Goal: Information Seeking & Learning: Find specific fact

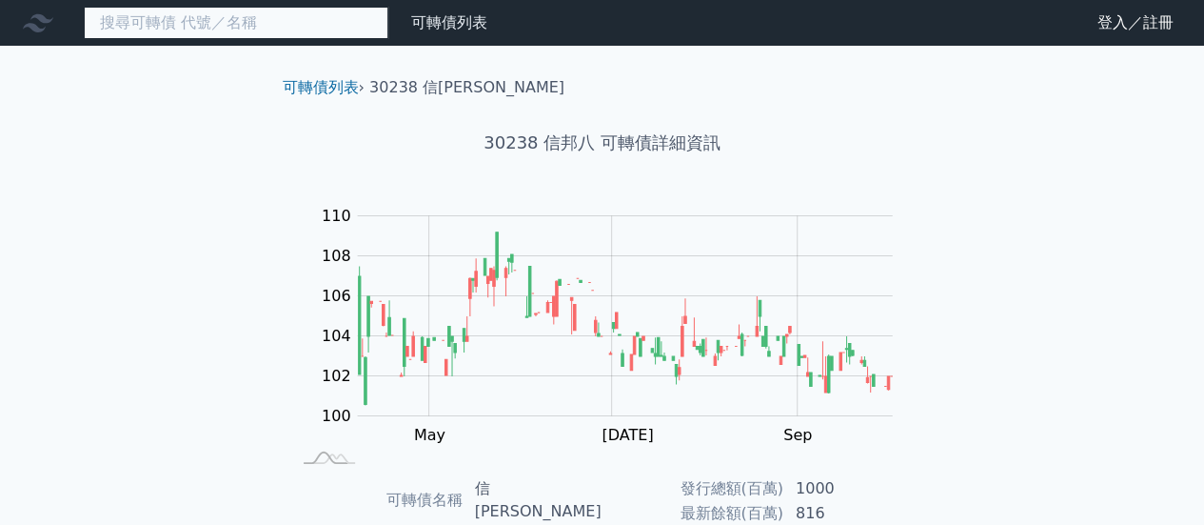
click at [199, 29] on input at bounding box center [236, 23] width 305 height 32
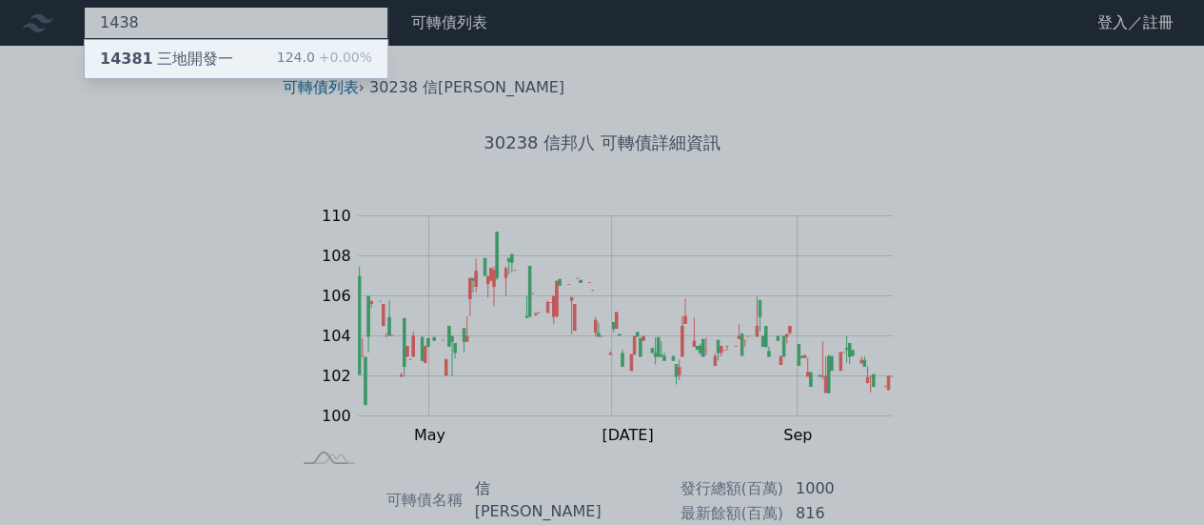
type input "1438"
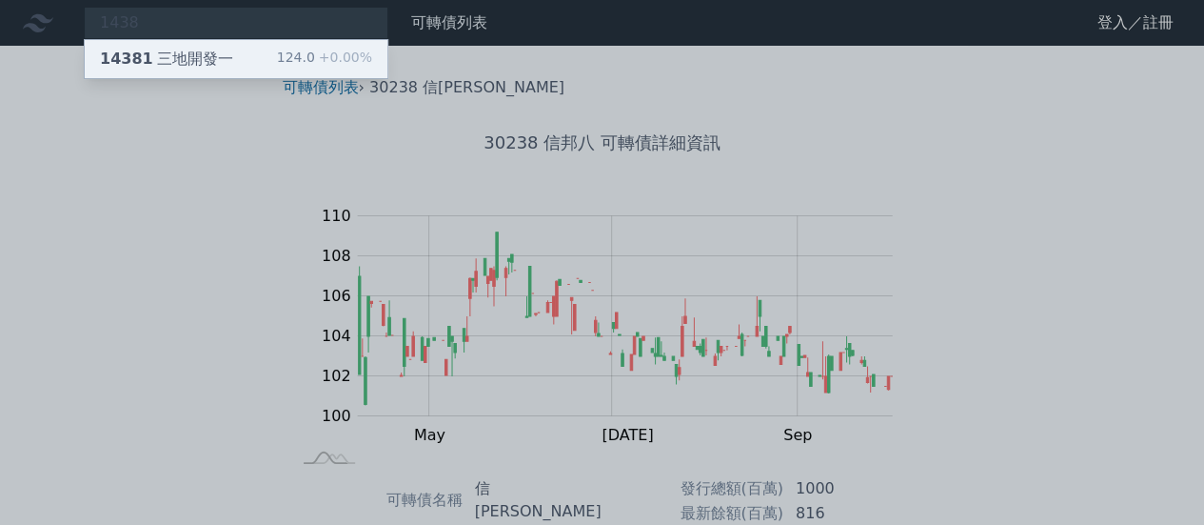
click at [183, 62] on div "14381 三地開發一" at bounding box center [166, 59] width 133 height 23
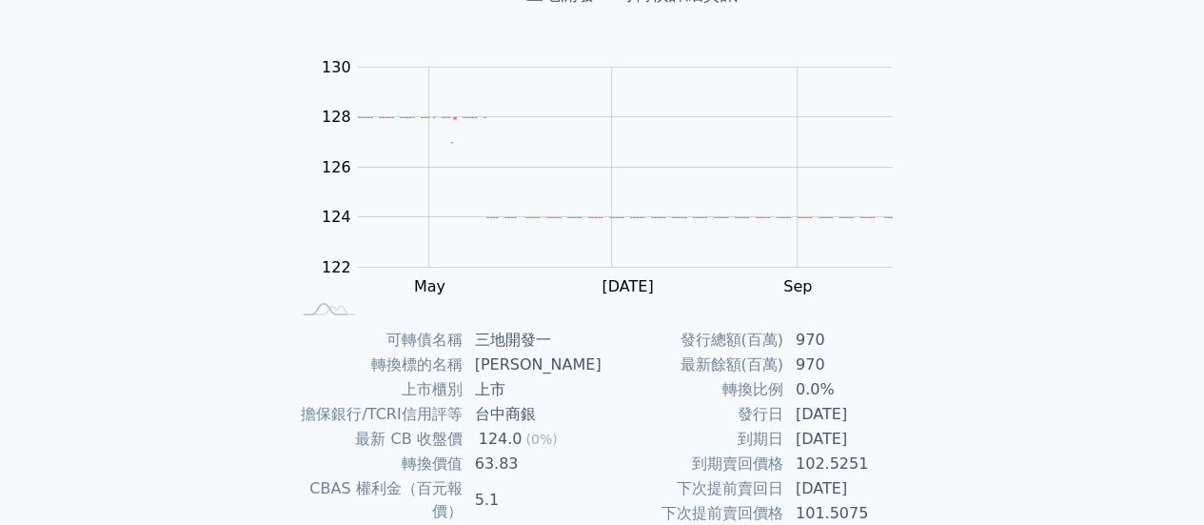
scroll to position [356, 0]
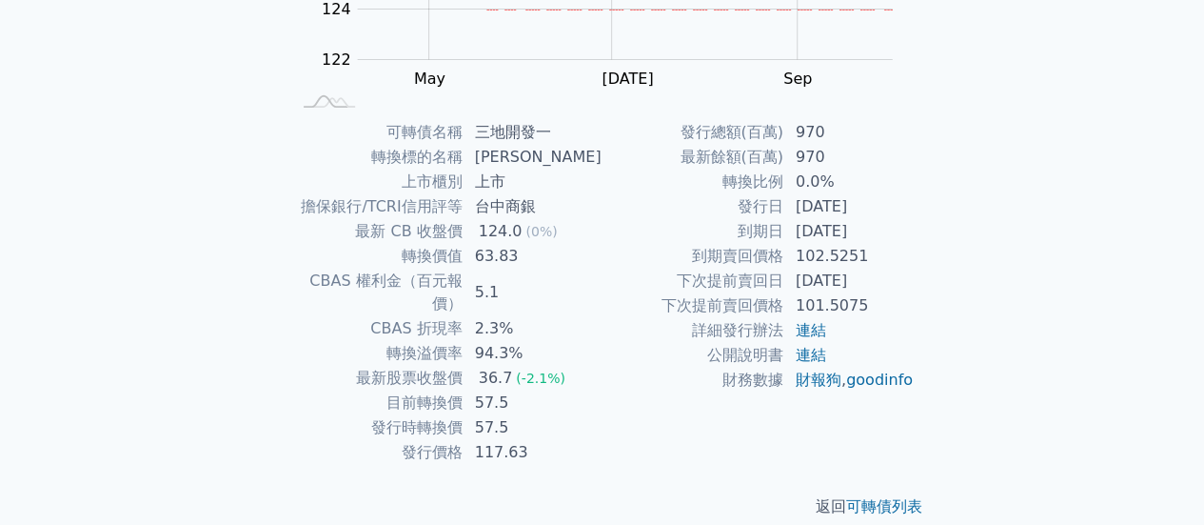
click at [477, 227] on td "124.0 (0%)" at bounding box center [533, 231] width 139 height 25
drag, startPoint x: 480, startPoint y: 227, endPoint x: 516, endPoint y: 224, distance: 36.3
click at [516, 224] on td "124.0 (0%)" at bounding box center [533, 231] width 139 height 25
drag, startPoint x: 529, startPoint y: 230, endPoint x: 495, endPoint y: 231, distance: 34.3
click at [495, 231] on td "124.0 (0%)" at bounding box center [533, 231] width 139 height 25
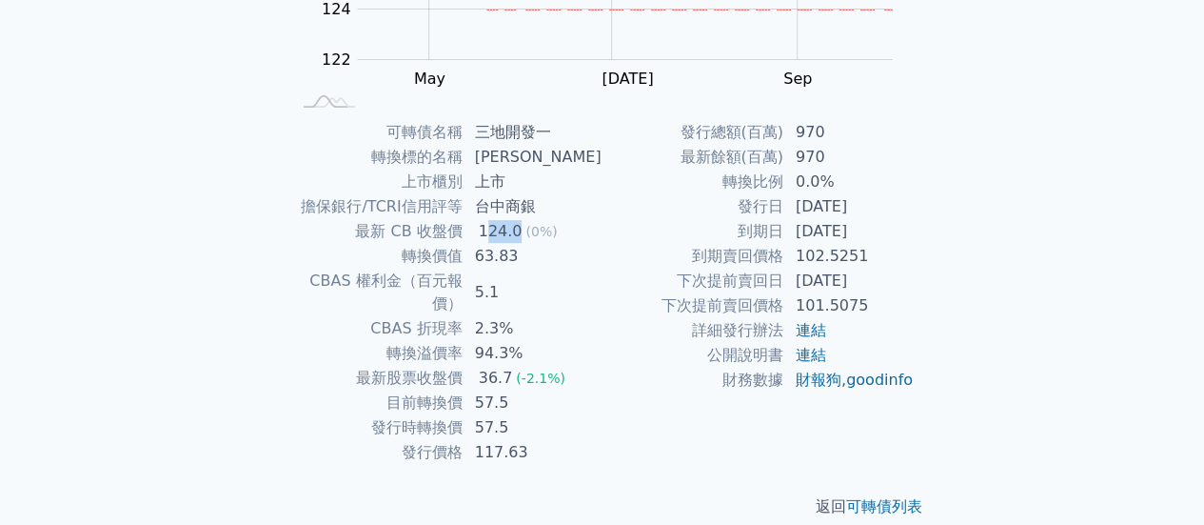
click at [491, 234] on div "124.0" at bounding box center [500, 231] width 51 height 23
drag, startPoint x: 489, startPoint y: 232, endPoint x: 525, endPoint y: 236, distance: 35.4
click at [525, 236] on div "124.0" at bounding box center [500, 231] width 51 height 23
drag, startPoint x: 510, startPoint y: 376, endPoint x: 482, endPoint y: 381, distance: 29.0
click at [482, 390] on td "57.5" at bounding box center [533, 402] width 139 height 25
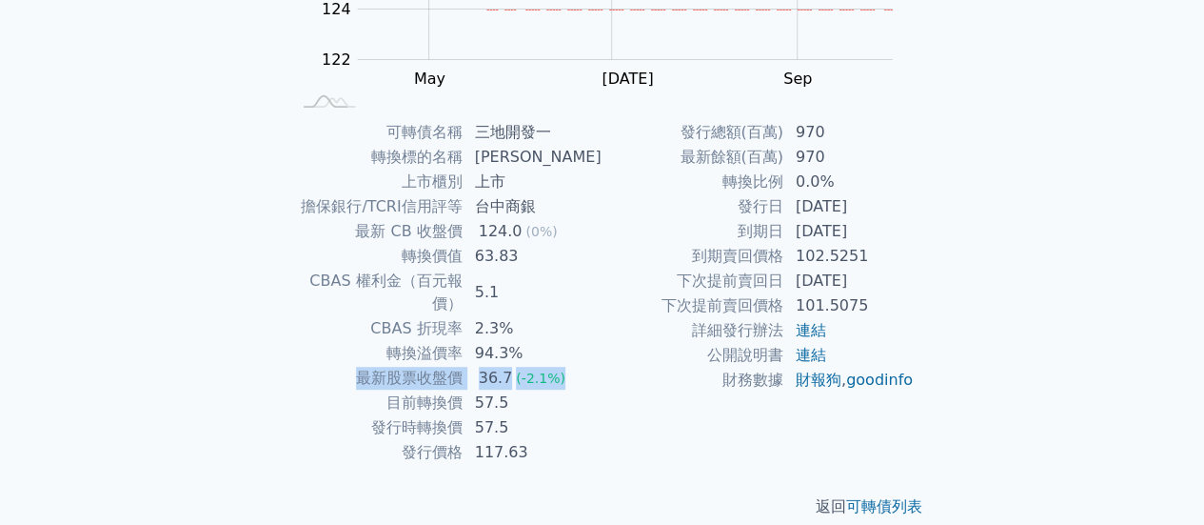
click at [371, 365] on tbody "可轉債名稱 三地開發一 轉換標的名稱 裕豐 上市櫃別 上市 擔保銀行/TCRI信用評等 台中商銀 最新 CB 收盤價 124.0 (0%) 轉換價值 63.8…" at bounding box center [446, 292] width 312 height 345
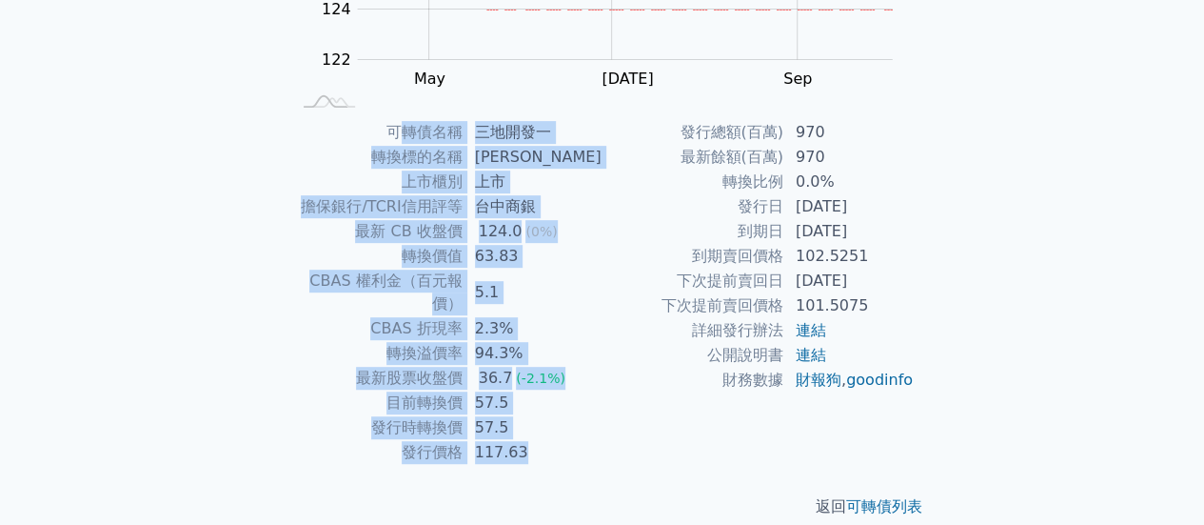
drag, startPoint x: 537, startPoint y: 429, endPoint x: 405, endPoint y: 136, distance: 321.7
click at [405, 136] on tbody "可轉債名稱 三地開發一 轉換標的名稱 裕豐 上市櫃別 上市 擔保銀行/TCRI信用評等 台中商銀 最新 CB 收盤價 124.0 (0%) 轉換價值 63.8…" at bounding box center [446, 292] width 312 height 345
